Goal: Check status: Check status

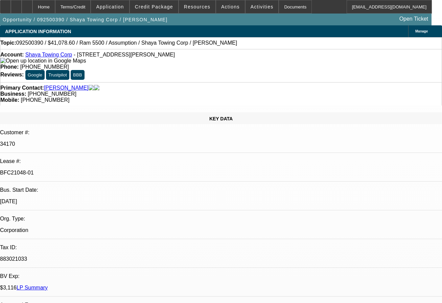
click at [189, 31] on div "APPLICATION INFORMATION [GEOGRAPHIC_DATA]" at bounding box center [221, 31] width 442 height 12
select select "0"
select select "2"
select select "0.1"
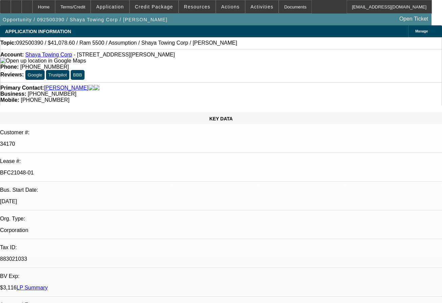
select select "4"
select select "0"
select select "0.1"
select select "4"
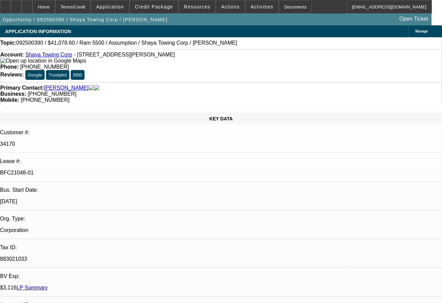
click at [236, 37] on div "APPLICATION INFORMATION [GEOGRAPHIC_DATA]" at bounding box center [221, 31] width 442 height 12
